Goal: Task Accomplishment & Management: Use online tool/utility

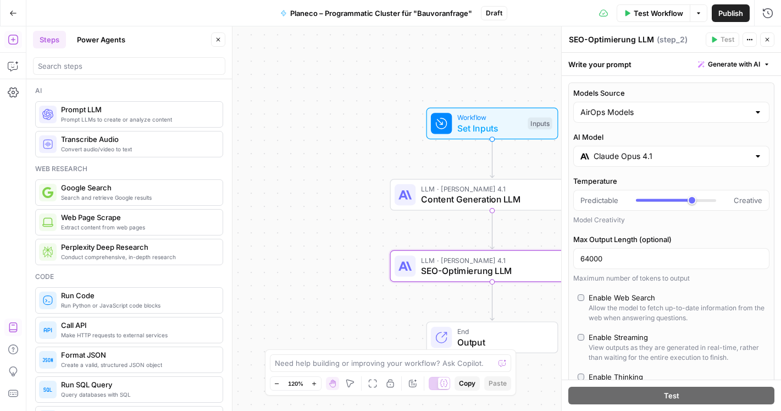
scroll to position [217, 0]
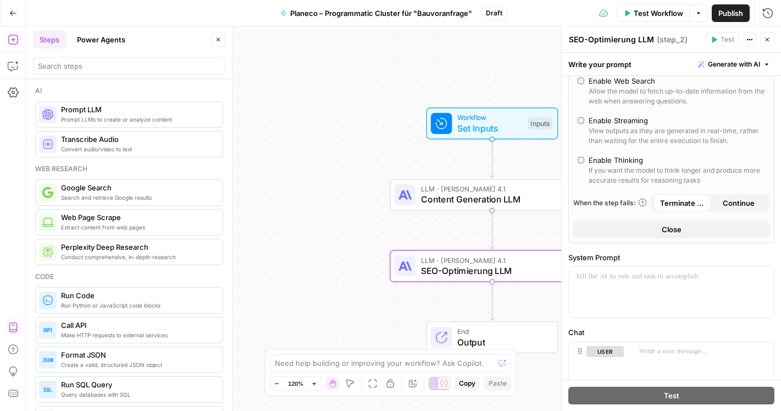
click at [18, 17] on button "Go Back" at bounding box center [13, 13] width 20 height 20
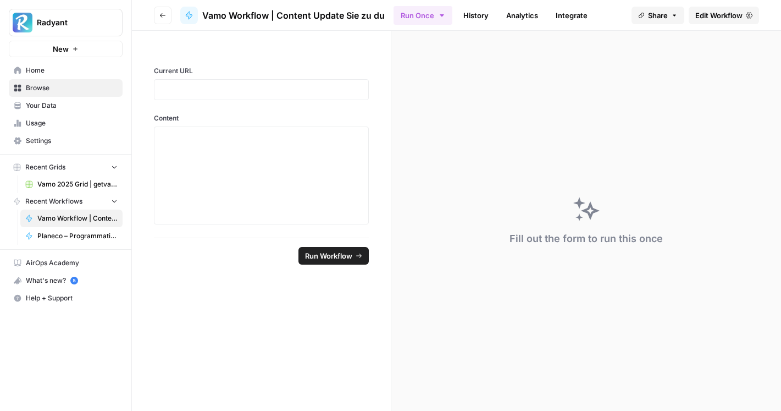
click at [44, 75] on span "Home" at bounding box center [72, 70] width 92 height 10
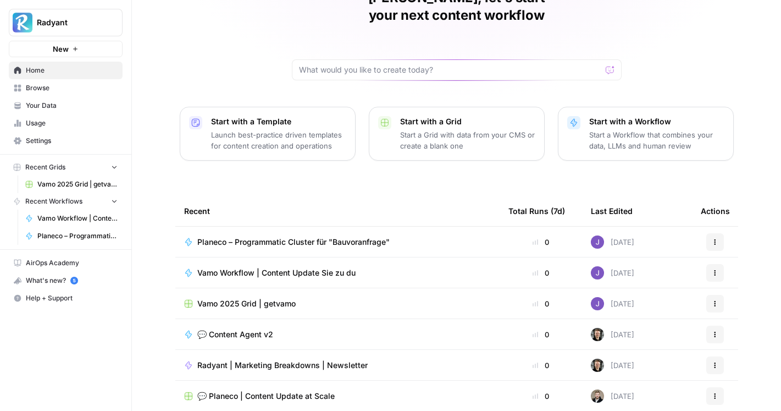
scroll to position [95, 0]
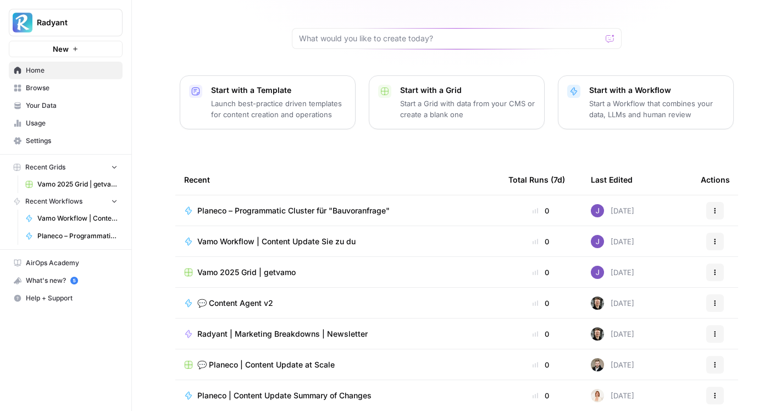
click at [294, 390] on span "Planeco | Content Update Summary of Changes" at bounding box center [284, 395] width 174 height 11
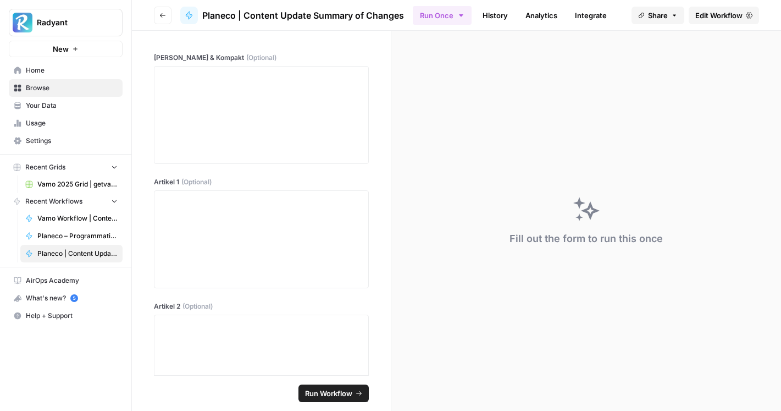
click at [727, 12] on span "Edit Workflow" at bounding box center [718, 15] width 47 height 11
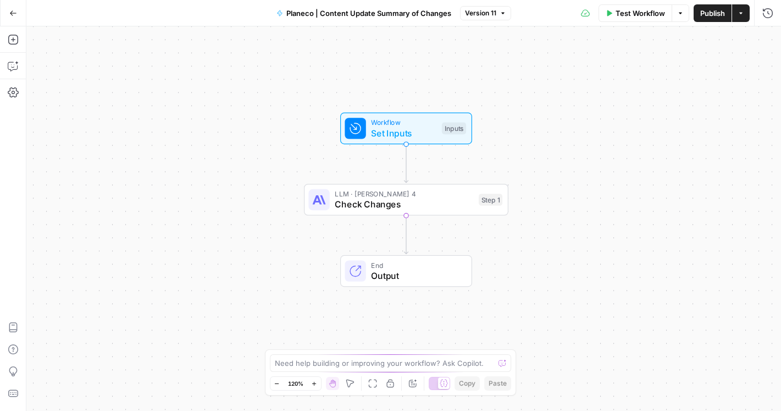
click at [16, 13] on span "Go Back" at bounding box center [16, 13] width 1 height 1
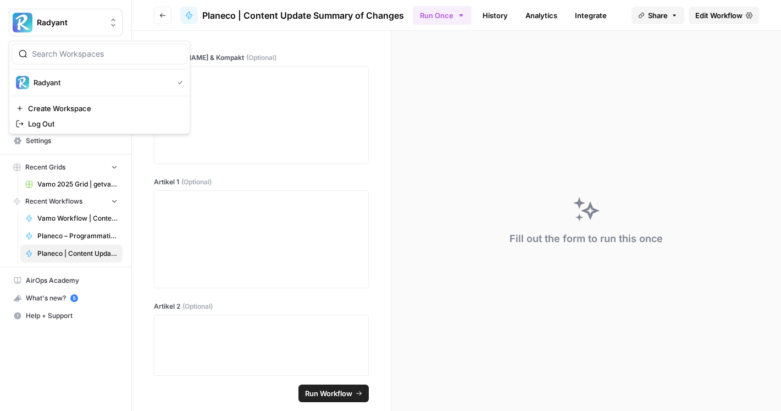
click at [16, 13] on img "Workspace: Radyant" at bounding box center [23, 23] width 20 height 20
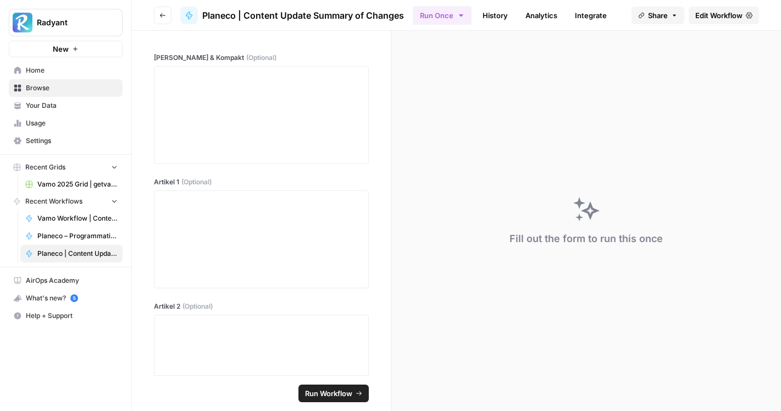
click at [53, 9] on button "Radyant" at bounding box center [66, 22] width 114 height 27
click at [34, 71] on span "Home" at bounding box center [72, 70] width 92 height 10
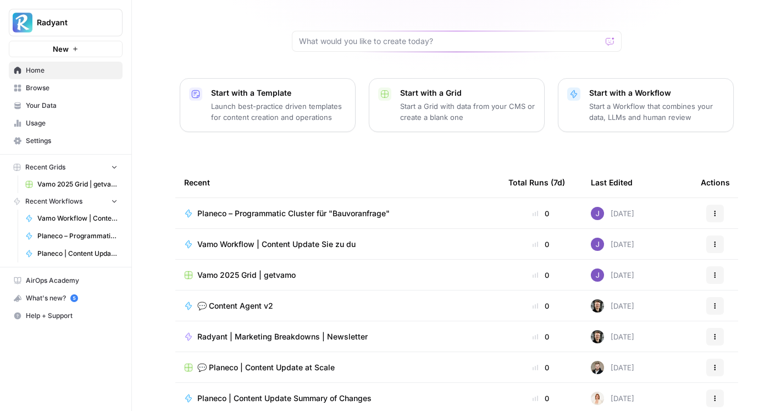
scroll to position [95, 0]
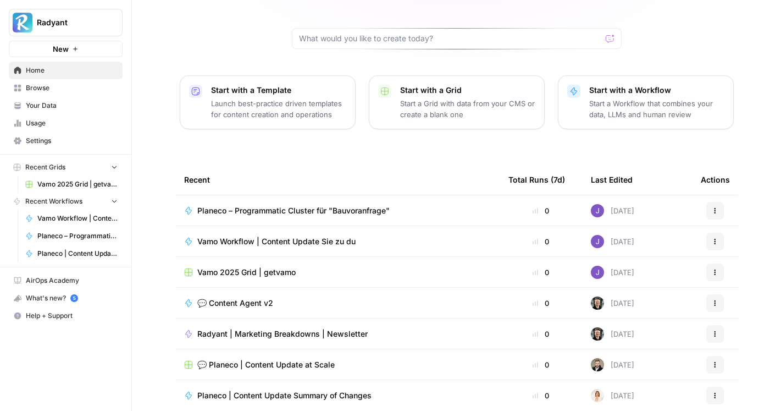
click at [294, 205] on span "Planeco – Programmatic Cluster für "Bauvoranfrage"" at bounding box center [293, 210] width 192 height 11
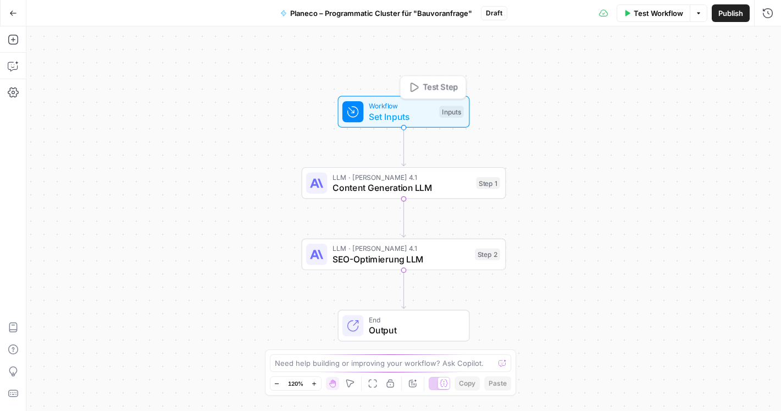
click at [386, 104] on span "Workflow" at bounding box center [401, 106] width 65 height 10
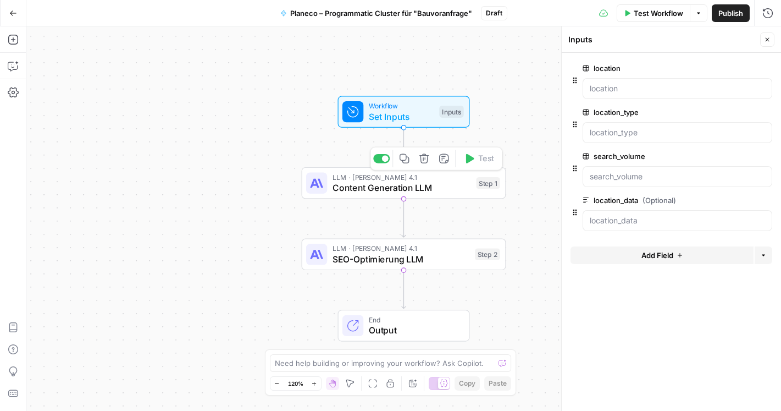
click at [389, 258] on span "SEO-Optimierung LLM" at bounding box center [401, 258] width 137 height 13
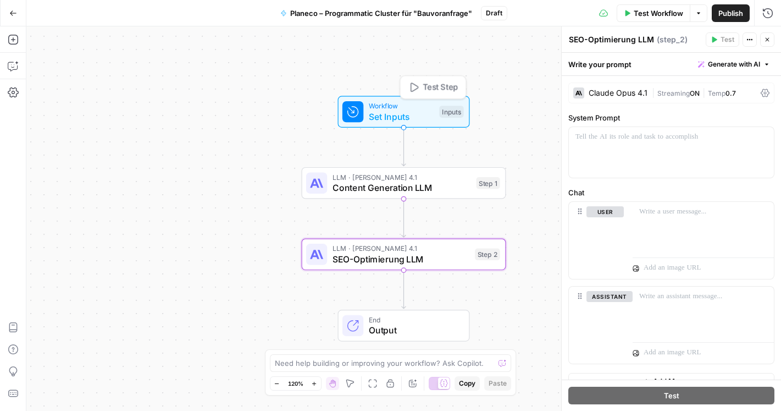
click at [384, 118] on span "Set Inputs" at bounding box center [401, 116] width 65 height 13
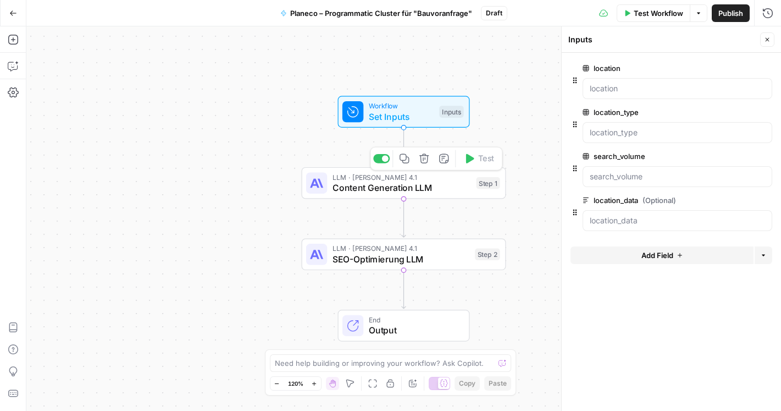
click at [399, 178] on span "LLM · [PERSON_NAME] 4.1" at bounding box center [402, 177] width 139 height 10
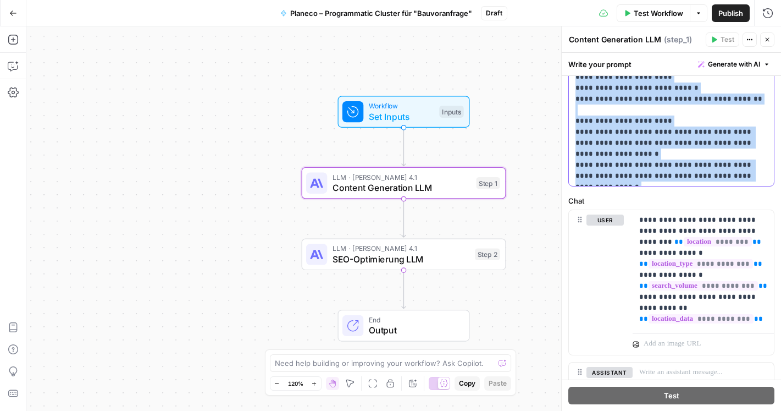
scroll to position [482, 0]
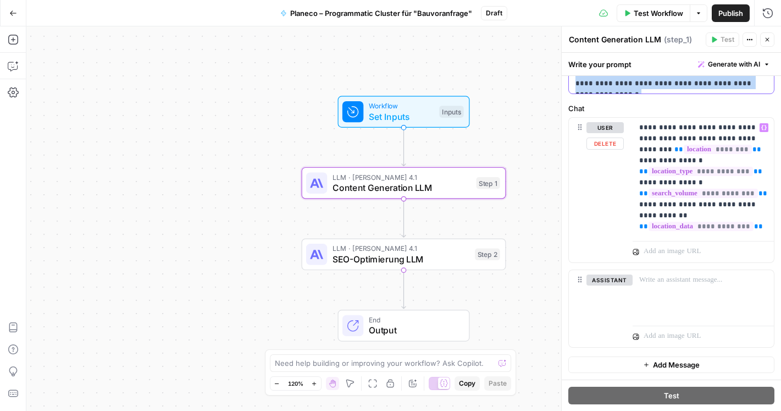
drag, startPoint x: 577, startPoint y: 134, endPoint x: 759, endPoint y: 127, distance: 182.1
click at [0, 0] on form "**********" at bounding box center [0, 0] width 0 height 0
copy p "**********"
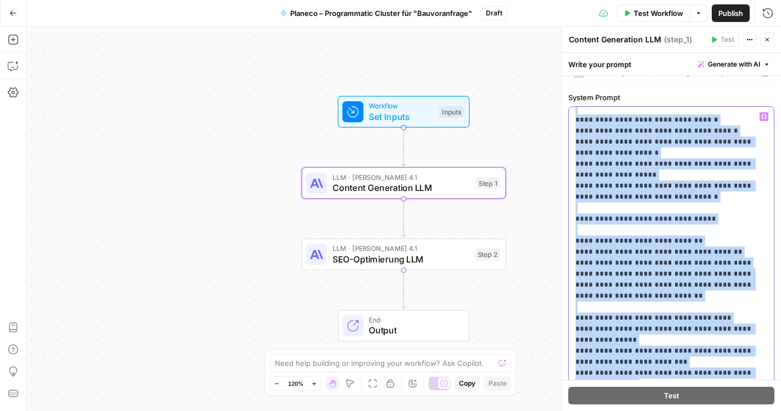
scroll to position [0, 0]
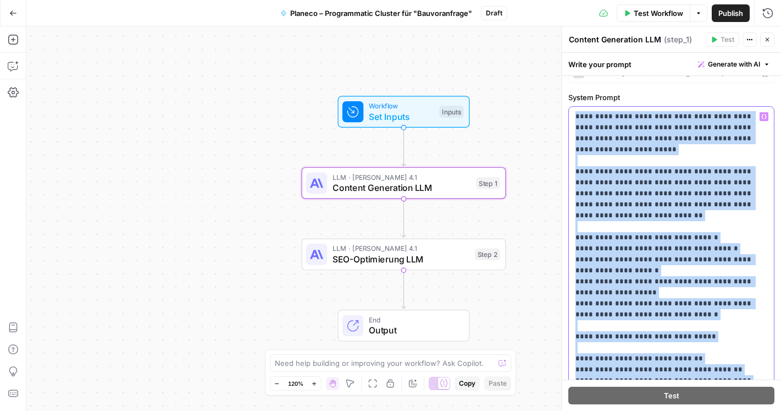
drag, startPoint x: 644, startPoint y: 203, endPoint x: 571, endPoint y: 161, distance: 84.5
click at [571, 161] on div "**********" at bounding box center [671, 331] width 205 height 448
copy p "**********"
click at [16, 41] on icon "button" at bounding box center [13, 39] width 11 height 11
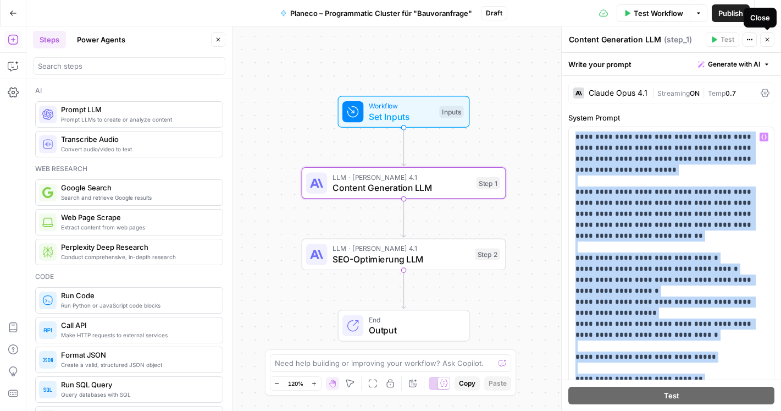
click at [764, 43] on button "Close" at bounding box center [767, 39] width 14 height 14
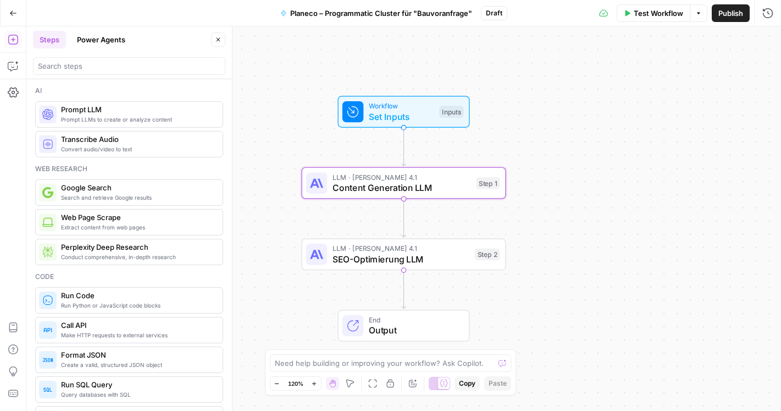
click at [109, 225] on span "Extract content from web pages" at bounding box center [137, 227] width 153 height 9
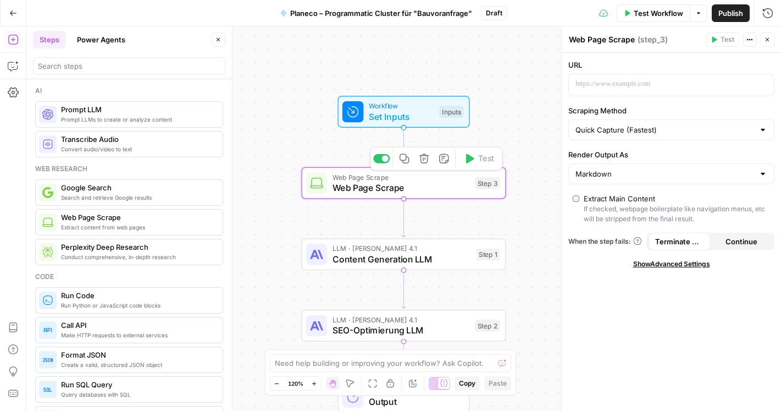
click at [396, 190] on span "Web Page Scrape" at bounding box center [401, 187] width 137 height 13
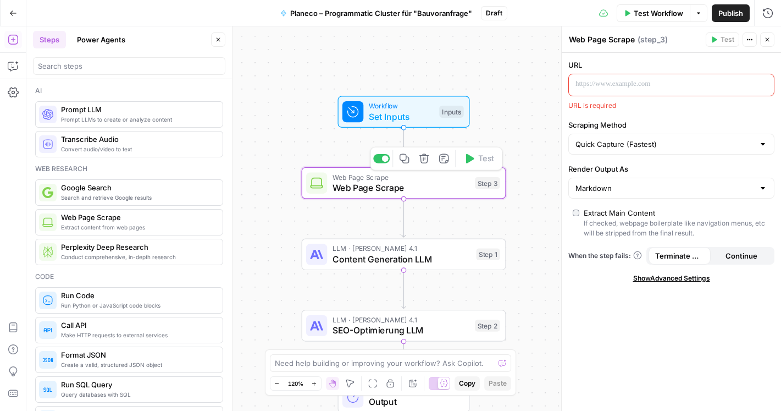
click at [427, 161] on icon "button" at bounding box center [423, 158] width 9 height 9
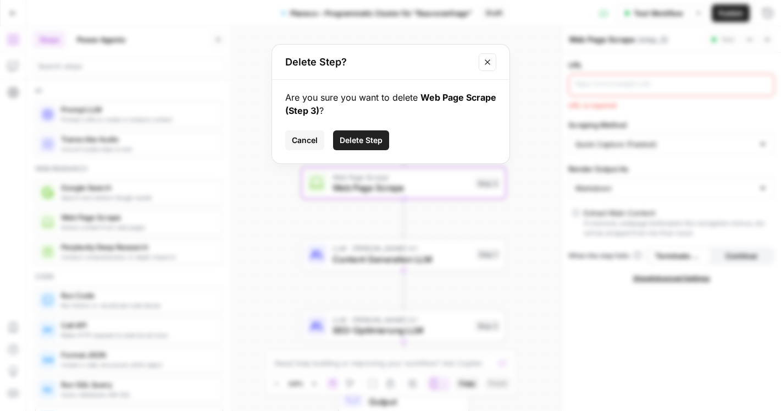
click at [364, 141] on span "Delete Step" at bounding box center [361, 140] width 43 height 11
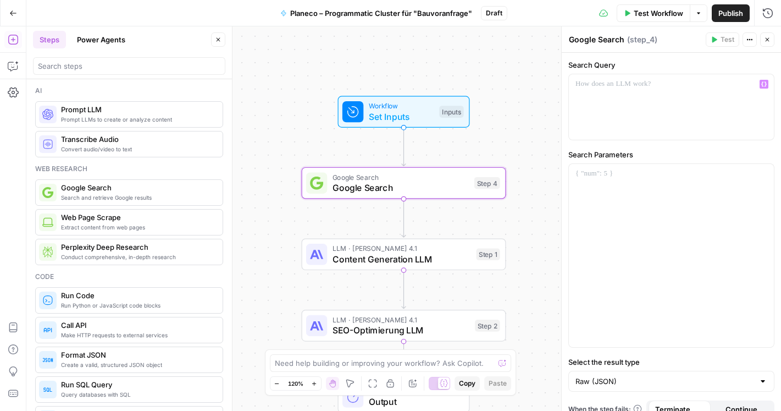
click at [400, 108] on span "Workflow" at bounding box center [401, 106] width 65 height 10
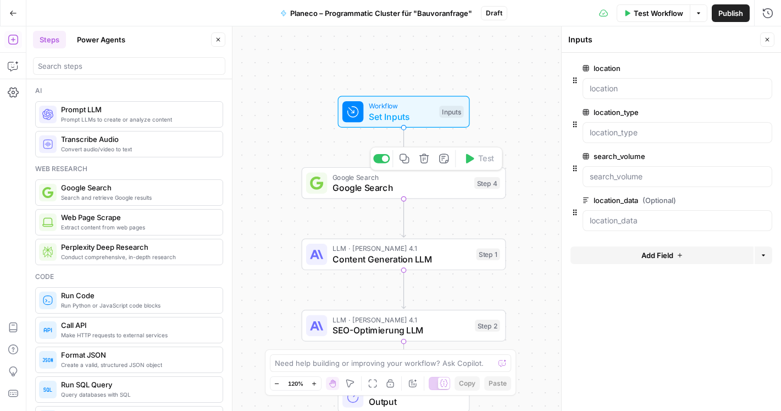
click at [388, 184] on span "Google Search" at bounding box center [401, 187] width 136 height 13
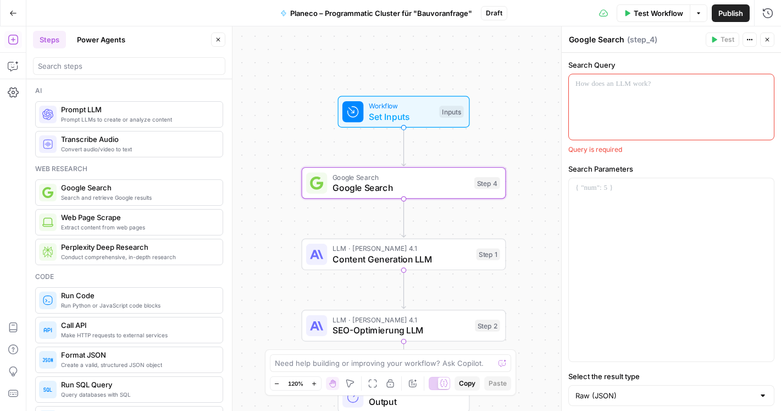
click at [605, 67] on label "Search Query" at bounding box center [671, 64] width 206 height 11
copy div "Search Query"
click at [608, 168] on label "Search Parameters" at bounding box center [671, 168] width 206 height 11
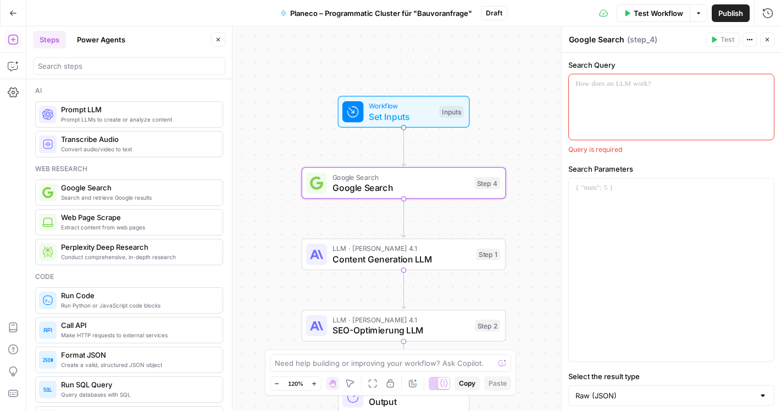
click at [608, 168] on label "Search Parameters" at bounding box center [671, 168] width 206 height 11
copy div "Search Parameters"
click at [586, 97] on div at bounding box center [671, 106] width 205 height 65
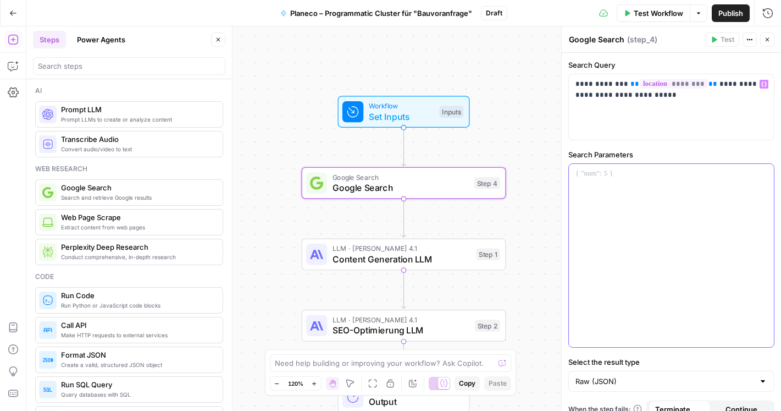
click at [611, 178] on p at bounding box center [672, 173] width 192 height 11
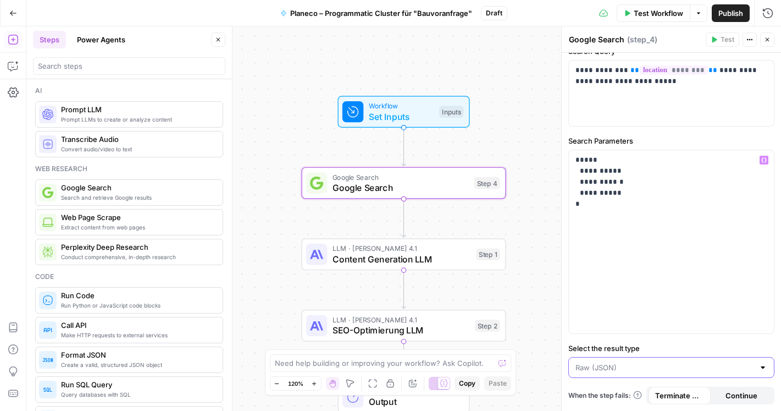
click at [635, 370] on input "Select the result type" at bounding box center [665, 367] width 179 height 11
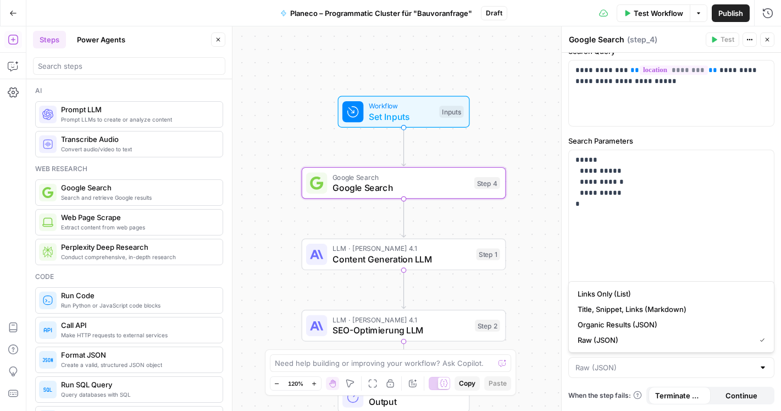
type input "Raw (JSON)"
click at [615, 391] on span "When the step fails:" at bounding box center [605, 395] width 74 height 10
click at [648, 363] on input "Select the result type" at bounding box center [665, 367] width 179 height 11
click at [764, 369] on div at bounding box center [763, 367] width 9 height 11
click at [763, 367] on div at bounding box center [763, 367] width 9 height 11
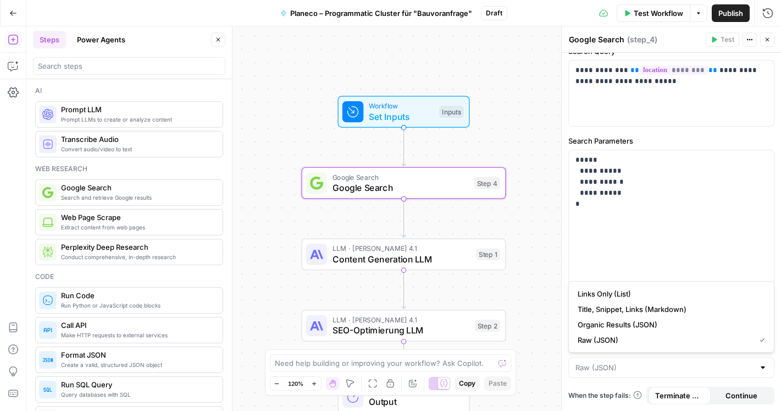
click at [763, 367] on div at bounding box center [763, 367] width 9 height 11
type input "Raw (JSON)"
click at [583, 393] on span "When the step fails:" at bounding box center [605, 395] width 74 height 10
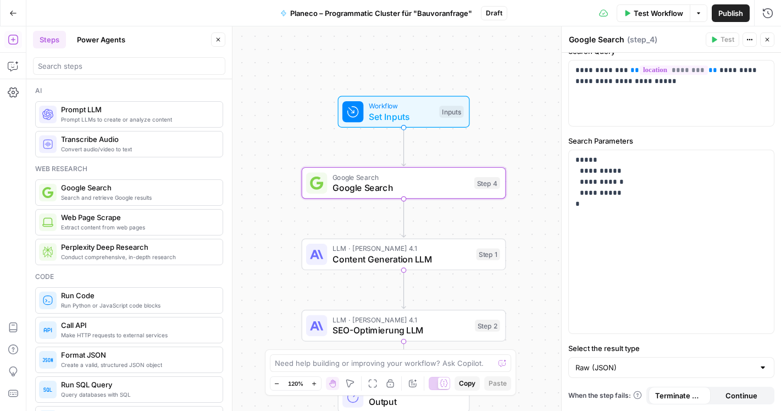
click at [603, 347] on label "Select the result type" at bounding box center [671, 348] width 206 height 11
click at [603, 362] on input "Raw (JSON)" at bounding box center [665, 367] width 179 height 11
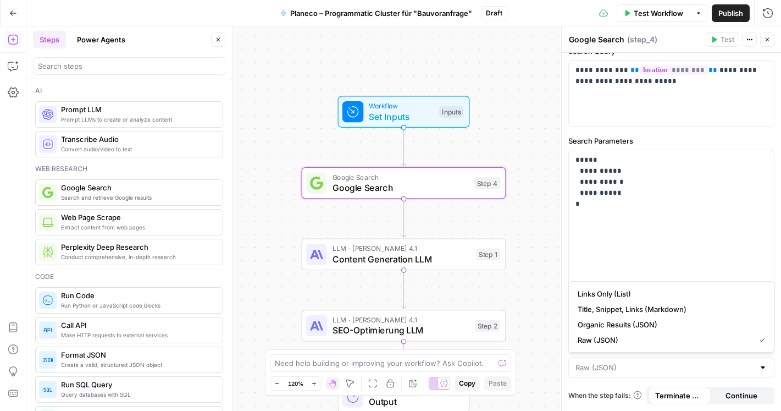
type input "Raw (JSON)"
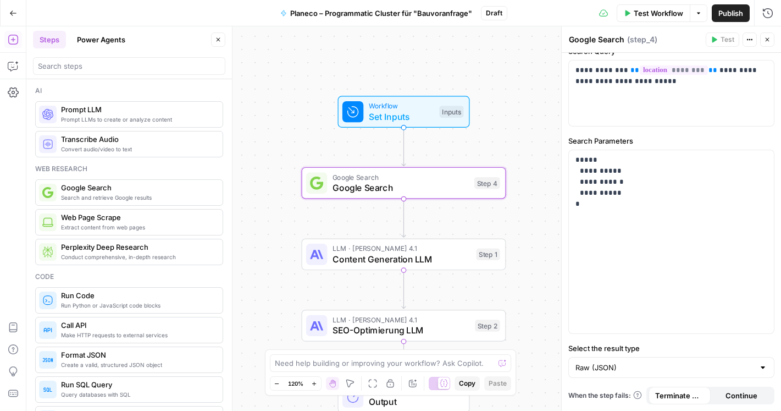
click at [590, 346] on label "Select the result type" at bounding box center [671, 348] width 206 height 11
click at [590, 362] on input "Raw (JSON)" at bounding box center [665, 367] width 179 height 11
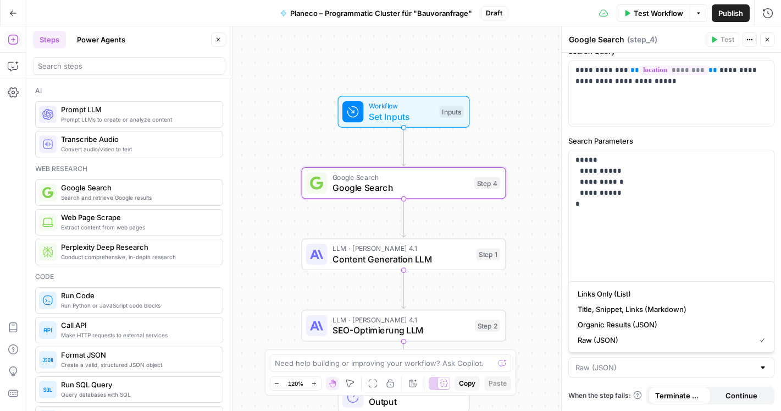
type input "Raw (JSON)"
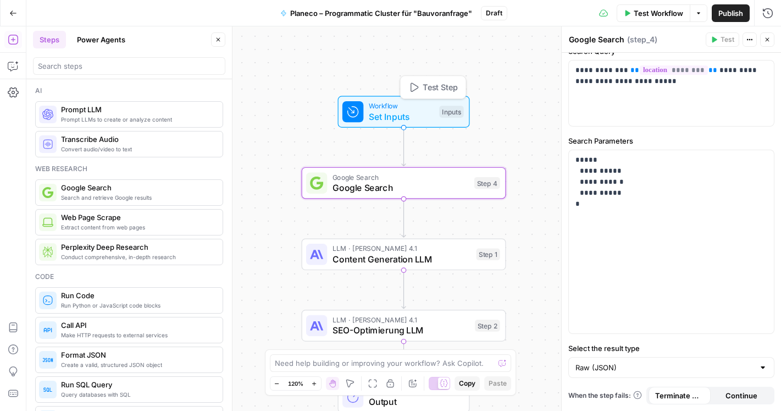
click at [416, 112] on span "Set Inputs" at bounding box center [401, 116] width 65 height 13
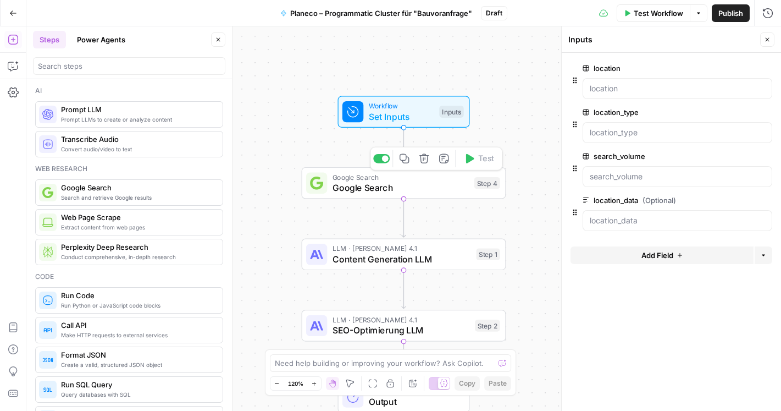
click at [373, 190] on span "Google Search" at bounding box center [401, 187] width 136 height 13
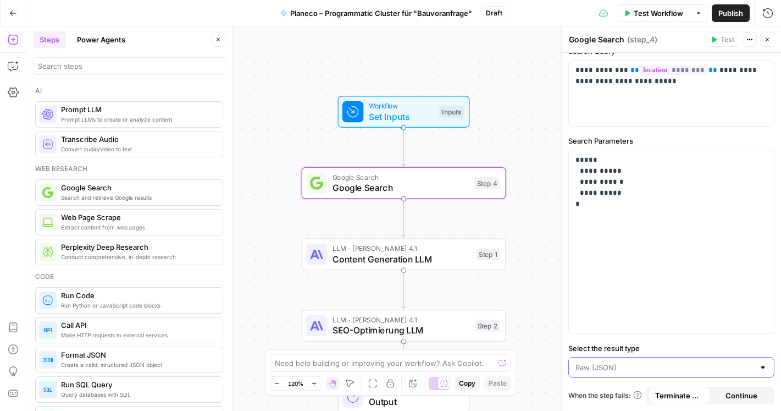
click at [615, 366] on input "Select the result type" at bounding box center [665, 367] width 179 height 11
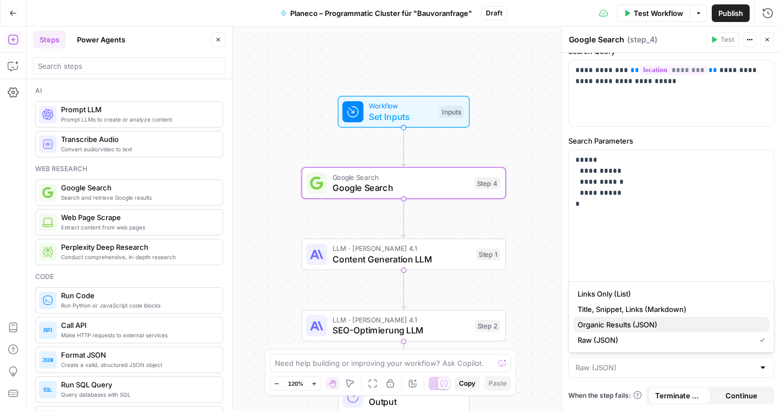
click at [614, 324] on span "Organic Results (JSON)" at bounding box center [669, 324] width 183 height 11
type input "Organic Results (JSON)"
